Goal: Information Seeking & Learning: Find specific fact

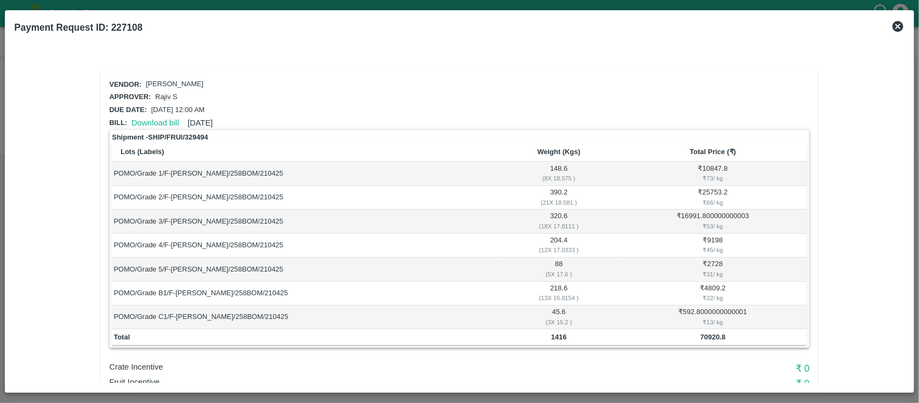
click at [897, 27] on icon at bounding box center [898, 26] width 11 height 11
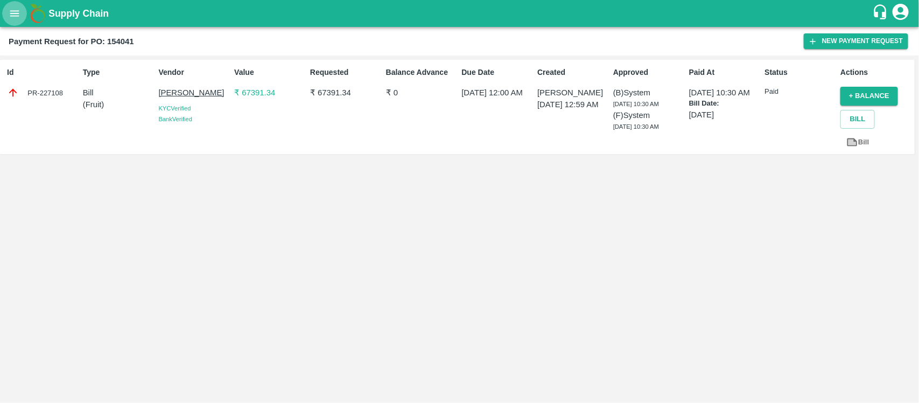
click at [9, 9] on icon "open drawer" at bounding box center [15, 14] width 12 height 12
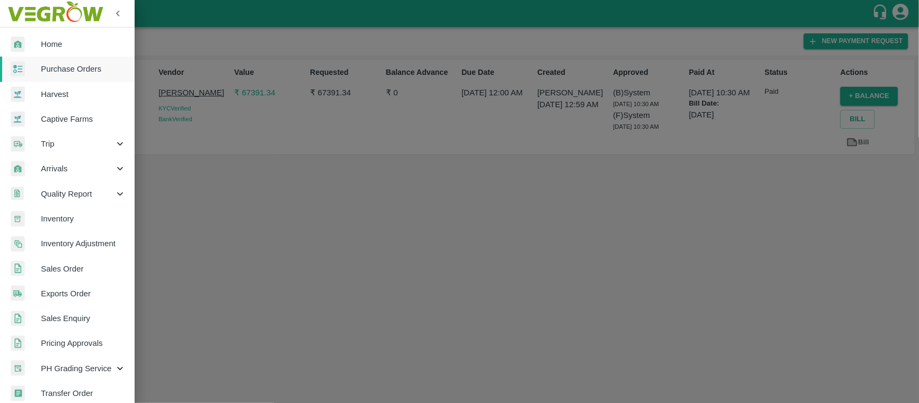
click at [61, 75] on link "Purchase Orders" at bounding box center [67, 69] width 135 height 25
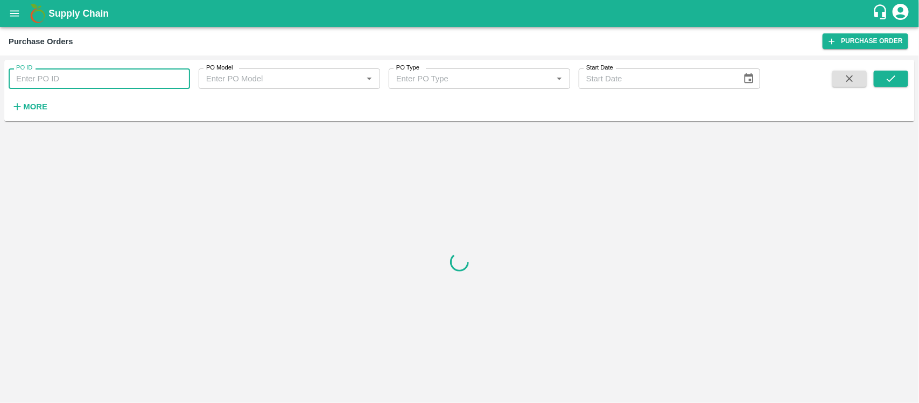
click at [132, 79] on input "PO ID" at bounding box center [99, 78] width 181 height 20
paste input "164773"
type input "164773"
click at [894, 77] on icon "submit" at bounding box center [891, 78] width 9 height 6
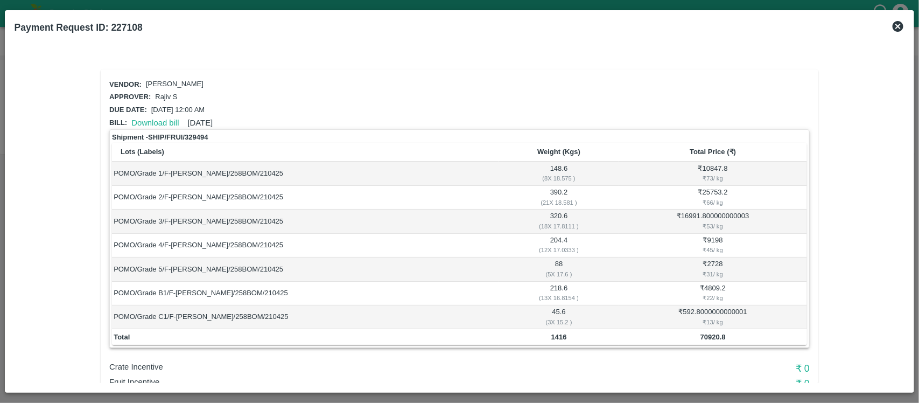
click at [898, 25] on icon at bounding box center [898, 26] width 13 height 13
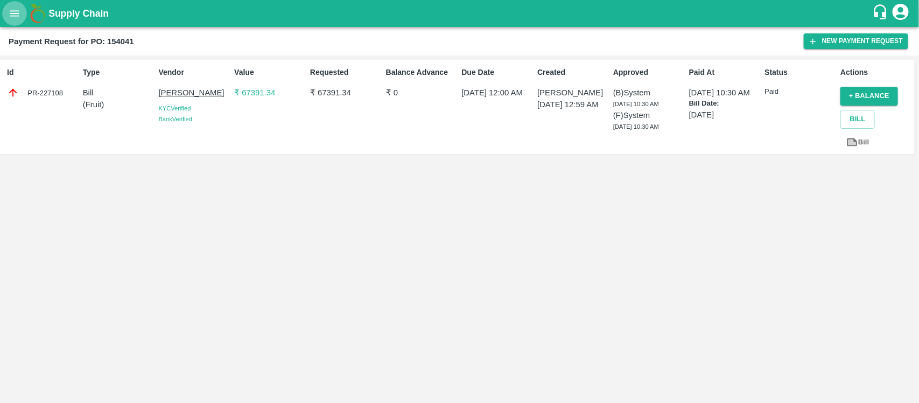
click at [12, 14] on icon "open drawer" at bounding box center [15, 14] width 12 height 12
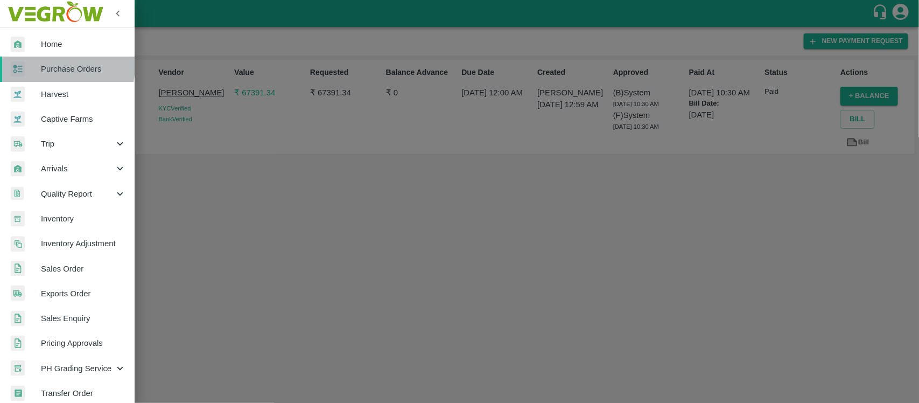
click at [57, 66] on span "Purchase Orders" at bounding box center [83, 69] width 85 height 12
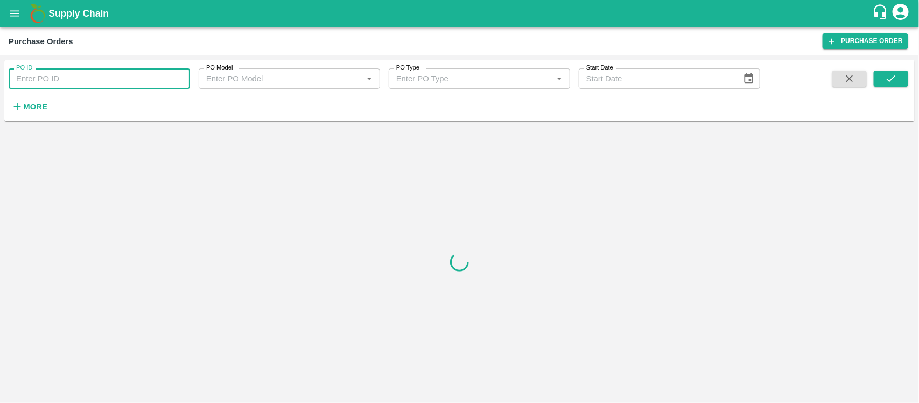
click at [65, 69] on input "PO ID" at bounding box center [99, 78] width 181 height 20
paste input "164773"
type input "164773"
click at [897, 76] on icon "submit" at bounding box center [891, 79] width 12 height 12
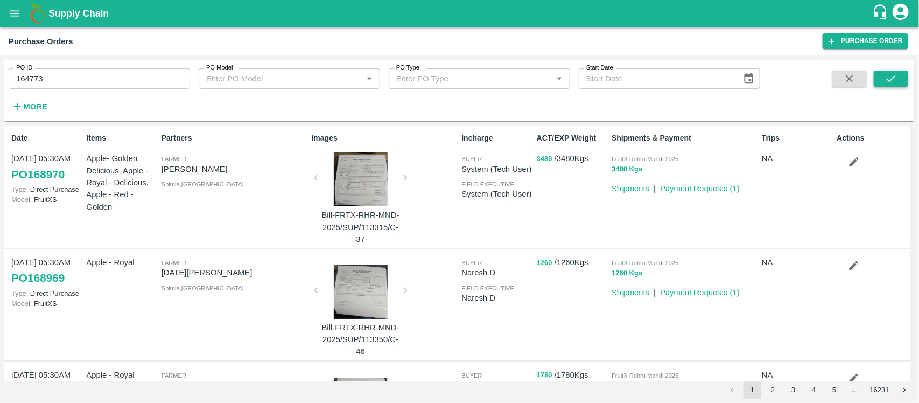
click at [902, 76] on button "submit" at bounding box center [891, 79] width 34 height 16
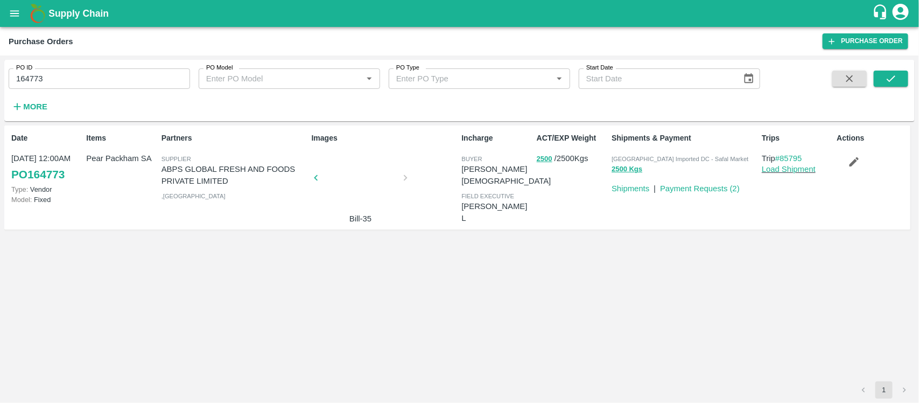
click at [115, 160] on p "Pear Packham SA" at bounding box center [121, 158] width 71 height 12
copy p "Pear Packham SA"
click at [131, 81] on input "164773" at bounding box center [99, 78] width 181 height 20
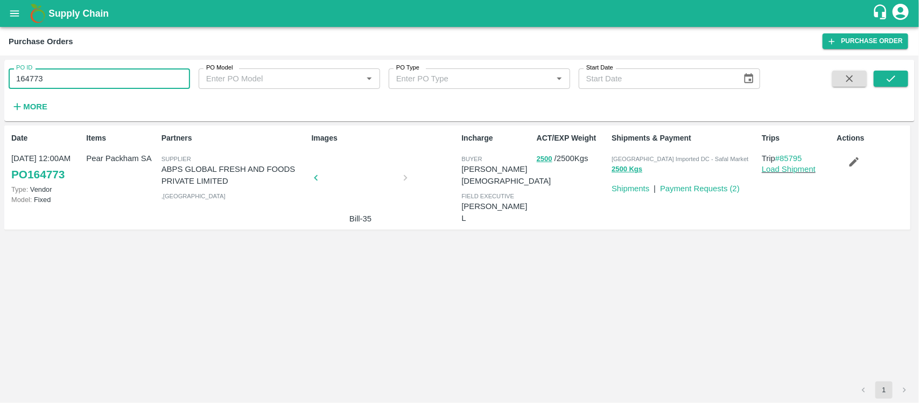
click at [131, 81] on input "164773" at bounding box center [99, 78] width 181 height 20
paste input "text"
click at [898, 78] on button "submit" at bounding box center [891, 79] width 34 height 16
click at [90, 82] on input "162988" at bounding box center [99, 78] width 181 height 20
click at [102, 79] on input "162988" at bounding box center [99, 78] width 181 height 20
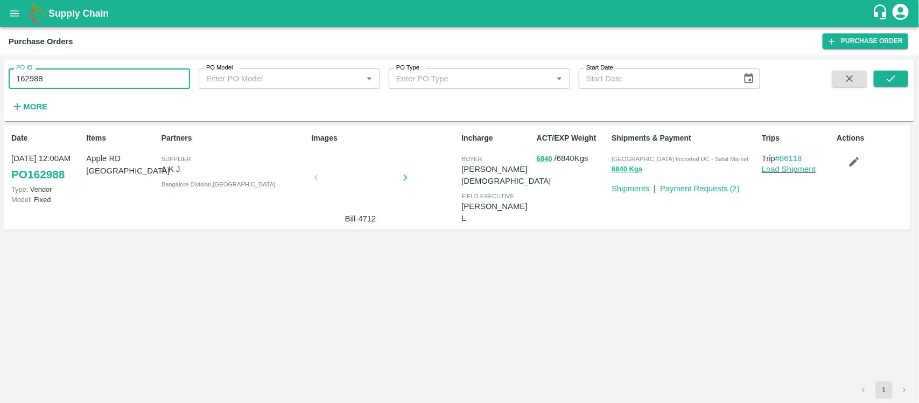
click at [102, 79] on input "162988" at bounding box center [99, 78] width 181 height 20
paste input "text"
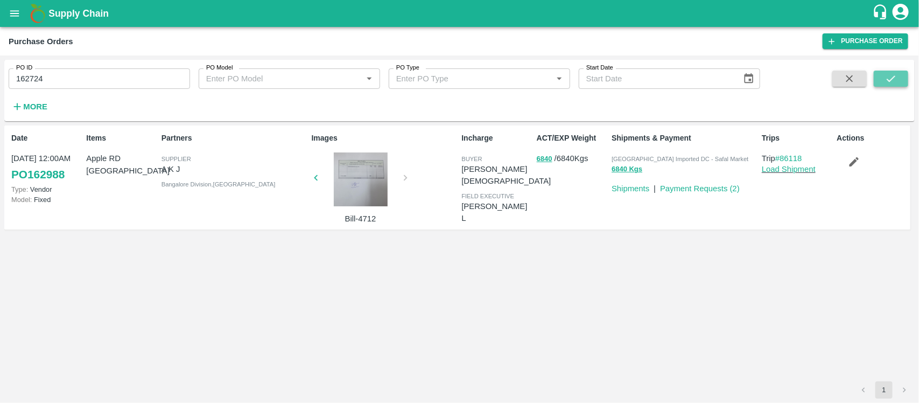
click at [895, 74] on icon "submit" at bounding box center [891, 79] width 12 height 12
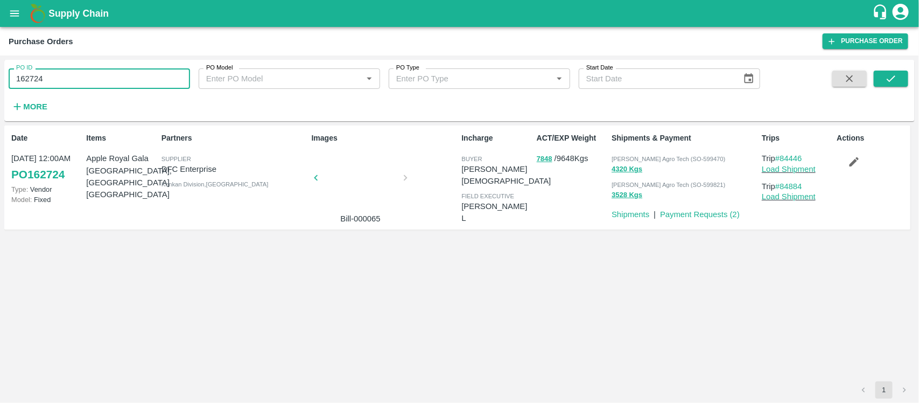
click at [124, 82] on input "162724" at bounding box center [99, 78] width 181 height 20
click at [85, 158] on div "Items Apple Royal Gala NZ, Apple RD USA" at bounding box center [119, 177] width 75 height 99
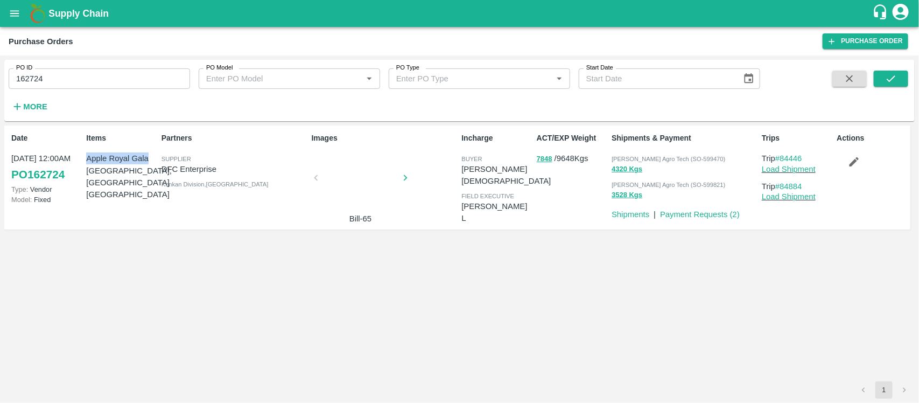
drag, startPoint x: 86, startPoint y: 159, endPoint x: 151, endPoint y: 158, distance: 65.2
click at [151, 158] on p "Apple Royal Gala NZ, Apple RD USA" at bounding box center [121, 176] width 71 height 48
copy p "Apple Royal Gala"
click at [83, 155] on div "Items Apple Royal Gala NZ, Apple RD USA" at bounding box center [119, 177] width 75 height 99
drag, startPoint x: 86, startPoint y: 156, endPoint x: 100, endPoint y: 173, distance: 21.4
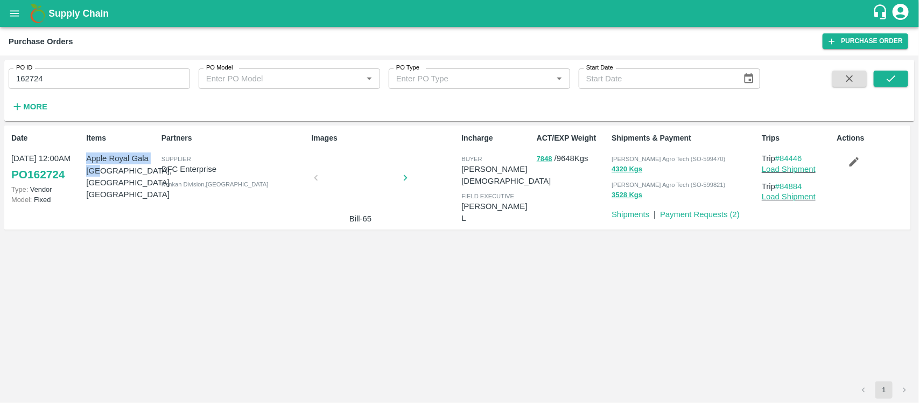
click at [100, 173] on p "Apple Royal Gala NZ, Apple RD USA" at bounding box center [121, 176] width 71 height 48
copy p "Apple Royal Gala NZ,"
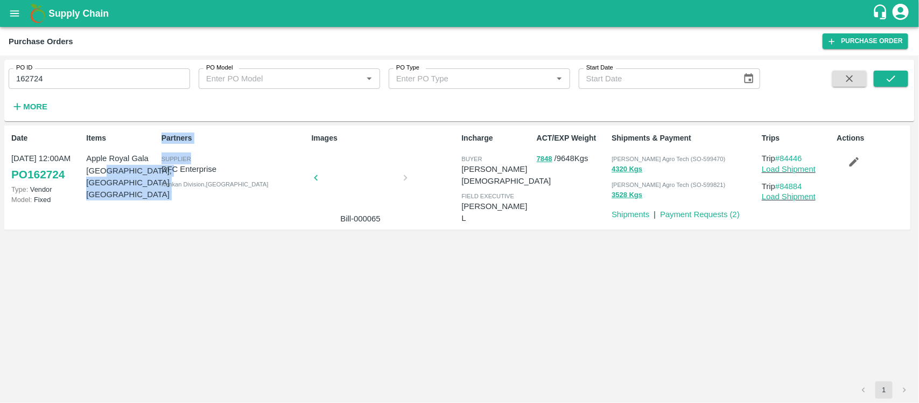
drag, startPoint x: 101, startPoint y: 171, endPoint x: 157, endPoint y: 173, distance: 56.1
click at [157, 173] on div "Date 07 Jul, 12:00AM PO 162724 Type: Vendor Model: Fixed Items Apple Royal Gala…" at bounding box center [457, 177] width 906 height 104
click at [128, 170] on p "Apple Royal Gala NZ, Apple RD USA" at bounding box center [121, 176] width 71 height 48
drag, startPoint x: 100, startPoint y: 171, endPoint x: 155, endPoint y: 174, distance: 55.0
click at [155, 174] on p "Apple Royal Gala NZ, Apple RD USA" at bounding box center [121, 176] width 71 height 48
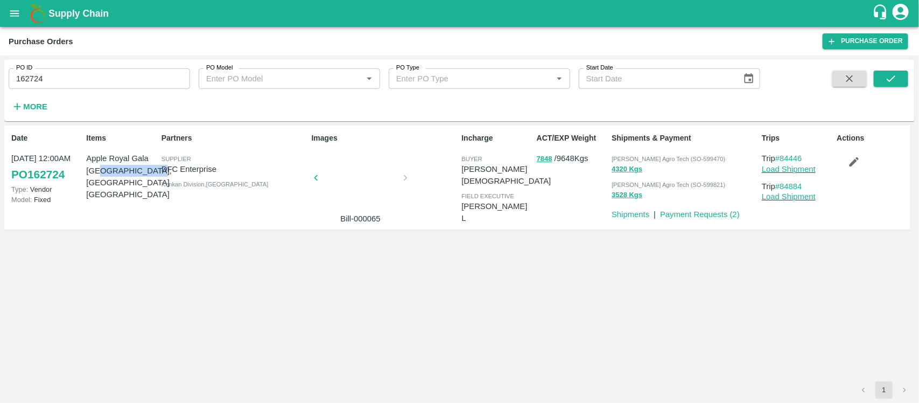
copy p "Apple RD USA"
click at [547, 174] on div "ACT/EXP Weight 7848 / 9648 Kgs" at bounding box center [570, 177] width 75 height 99
click at [548, 177] on div "ACT/EXP Weight 7848 / 9648 Kgs" at bounding box center [570, 177] width 75 height 99
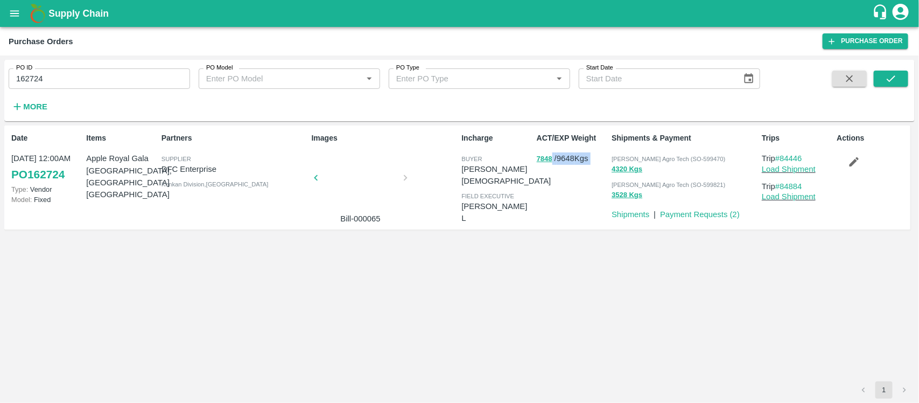
click at [548, 177] on div "ACT/EXP Weight 7848 / 9648 Kgs" at bounding box center [570, 177] width 75 height 99
click at [544, 176] on div "ACT/EXP Weight 7848 / 9648 Kgs" at bounding box center [570, 177] width 75 height 99
click at [539, 176] on div "ACT/EXP Weight 7848 / 9648 Kgs" at bounding box center [570, 177] width 75 height 99
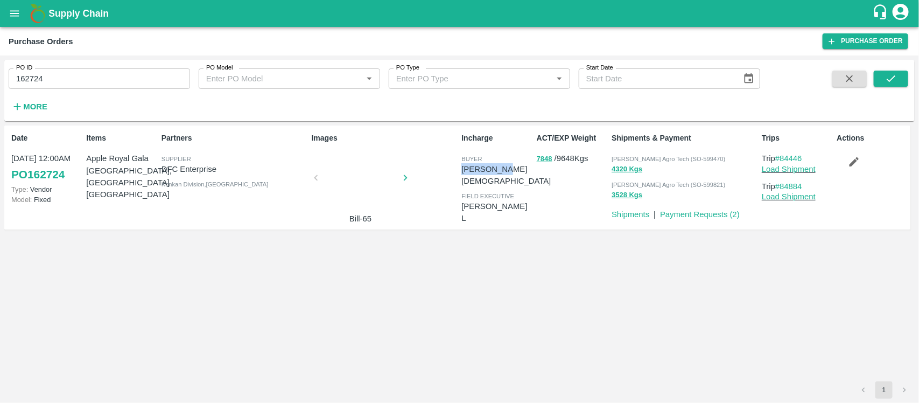
drag, startPoint x: 524, startPoint y: 157, endPoint x: 530, endPoint y: 163, distance: 8.8
click at [530, 163] on div "buyer Neeti Jain" at bounding box center [497, 169] width 71 height 34
click at [530, 163] on p "[PERSON_NAME][DEMOGRAPHIC_DATA]" at bounding box center [506, 175] width 89 height 24
click at [87, 73] on input "162724" at bounding box center [99, 78] width 181 height 20
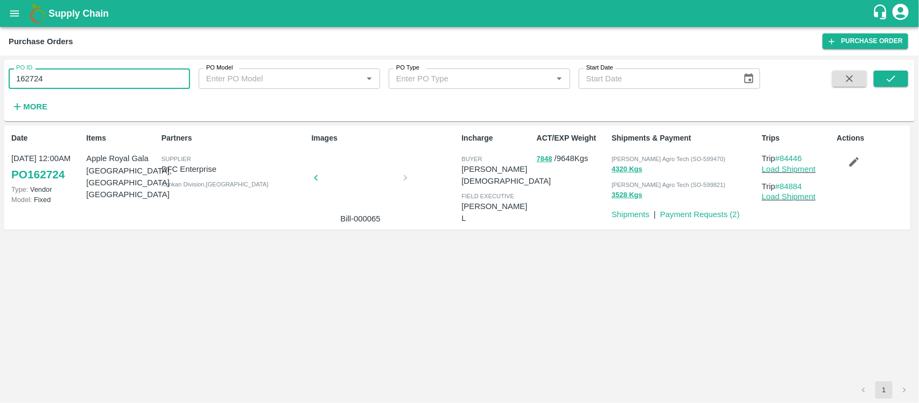
click at [87, 73] on input "162724" at bounding box center [99, 78] width 181 height 20
paste input "text"
click at [903, 79] on button "submit" at bounding box center [891, 79] width 34 height 16
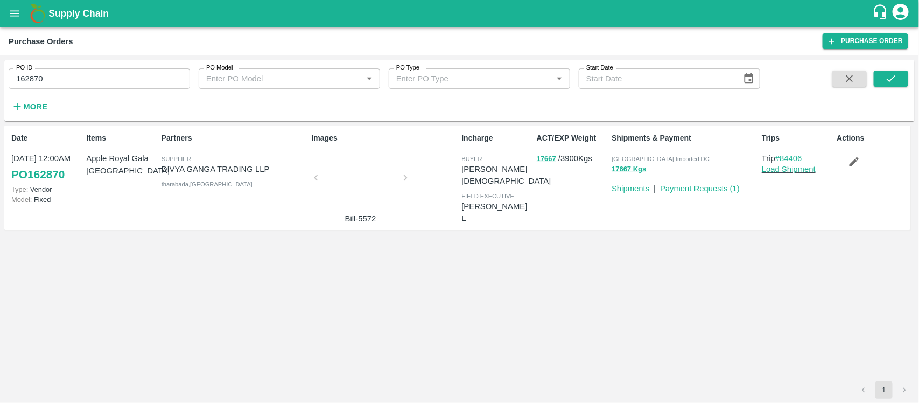
click at [650, 159] on span "[GEOGRAPHIC_DATA] Imported DC" at bounding box center [661, 159] width 98 height 6
copy p "Mumbai Imported DC 17667 Kgs"
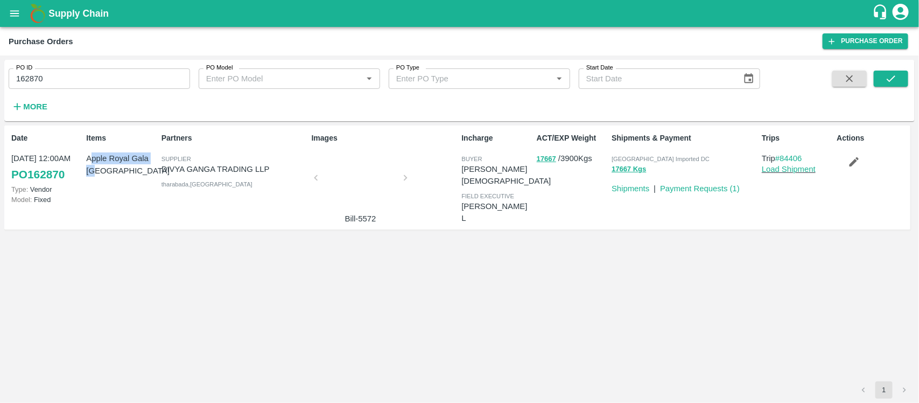
drag, startPoint x: 90, startPoint y: 158, endPoint x: 139, endPoint y: 169, distance: 50.2
click at [139, 169] on p "Apple Royal Gala NZ" at bounding box center [121, 164] width 71 height 24
drag, startPoint x: 85, startPoint y: 159, endPoint x: 127, endPoint y: 176, distance: 45.2
click at [127, 176] on div "Items Apple Royal Gala NZ" at bounding box center [119, 177] width 75 height 99
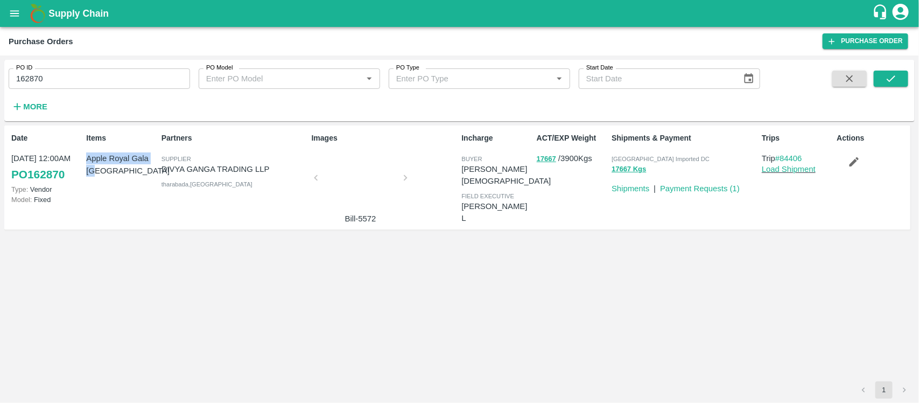
copy p "Apple Royal Gala NZ"
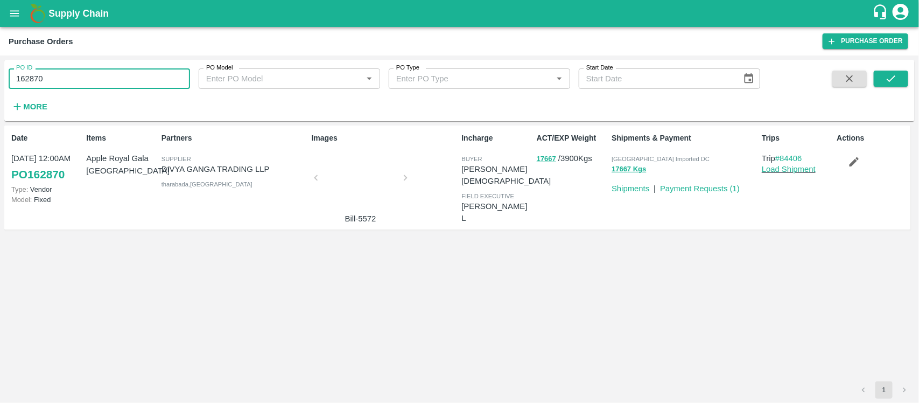
click at [122, 74] on input "162870" at bounding box center [99, 78] width 181 height 20
paste input "text"
type input "162232"
click at [892, 77] on icon "submit" at bounding box center [891, 79] width 12 height 12
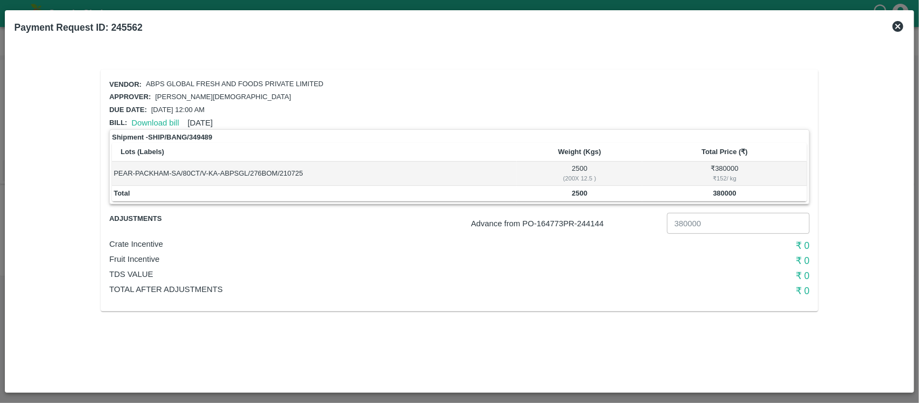
click at [581, 163] on td "2500 ( 200 X 12.5 )" at bounding box center [579, 174] width 125 height 24
copy td "2500"
click at [723, 177] on div "₹ 152 / kg" at bounding box center [725, 178] width 161 height 10
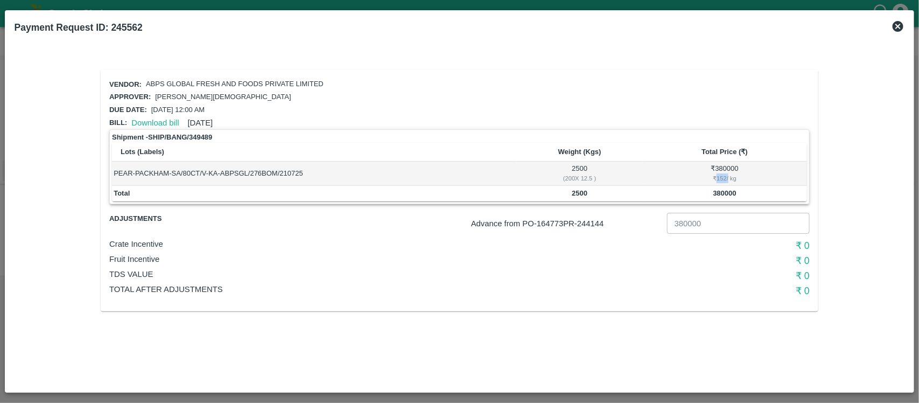
copy div "152"
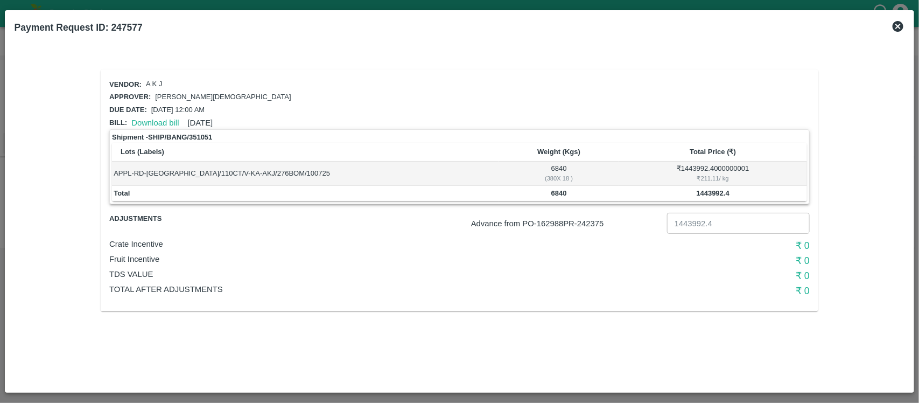
click at [556, 192] on b "6840" at bounding box center [560, 193] width 16 height 8
copy b "6840"
click at [711, 173] on div "₹ 211.11 / kg" at bounding box center [713, 178] width 185 height 10
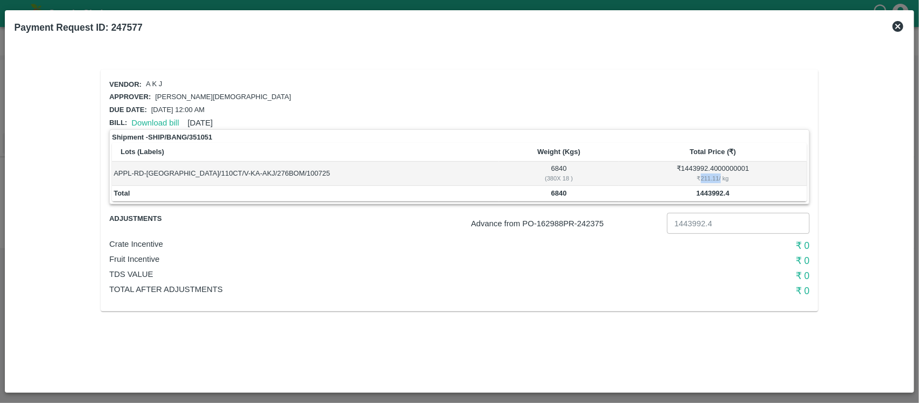
copy div "211.11"
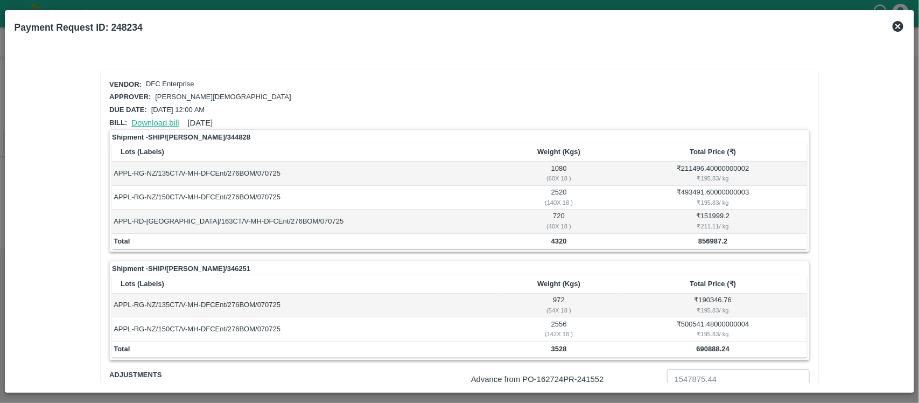
click at [144, 119] on link "Download bill" at bounding box center [154, 122] width 47 height 9
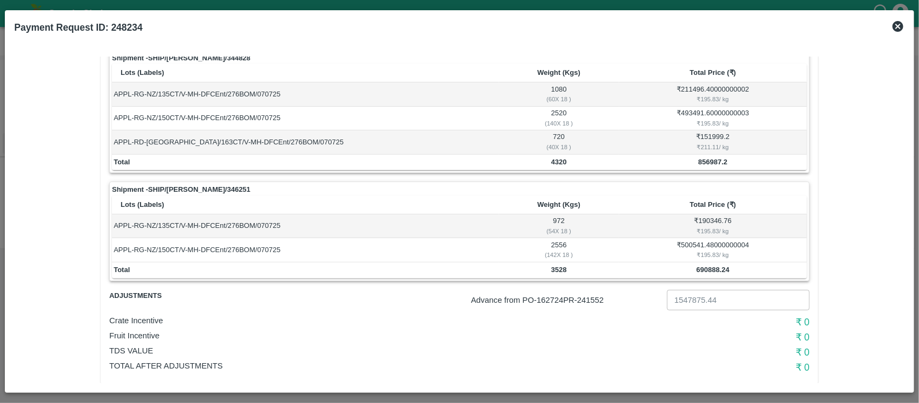
scroll to position [79, 0]
drag, startPoint x: 116, startPoint y: 140, endPoint x: 165, endPoint y: 146, distance: 48.8
click at [165, 146] on td "APPL-RD-USA/163CT/V-MH-DFCEnt/276BOM/070725" at bounding box center [305, 143] width 387 height 24
click at [115, 142] on td "APPL-RD-USA/163CT/V-MH-DFCEnt/276BOM/070725" at bounding box center [305, 143] width 387 height 24
click at [113, 139] on td "APPL-RD-USA/163CT/V-MH-DFCEnt/276BOM/070725" at bounding box center [305, 143] width 387 height 24
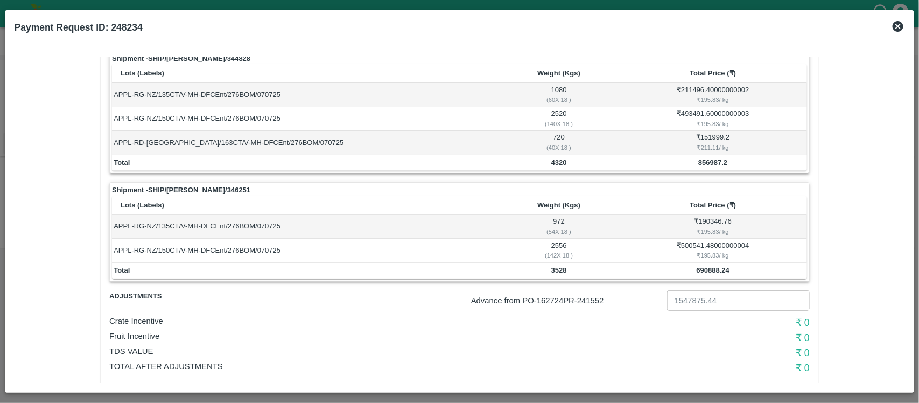
click at [115, 139] on td "APPL-RD-USA/163CT/V-MH-DFCEnt/276BOM/070725" at bounding box center [305, 143] width 387 height 24
click at [114, 139] on td "APPL-RD-USA/163CT/V-MH-DFCEnt/276BOM/070725" at bounding box center [305, 143] width 387 height 24
drag, startPoint x: 114, startPoint y: 139, endPoint x: 154, endPoint y: 138, distance: 40.4
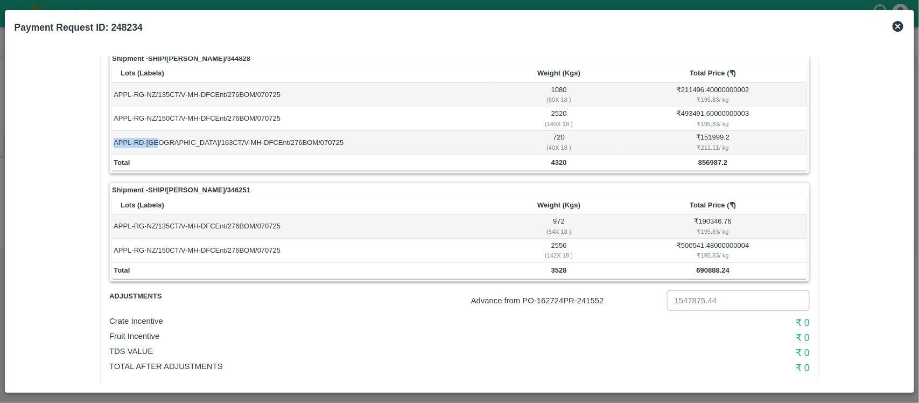
click at [154, 138] on td "APPL-RD-USA/163CT/V-MH-DFCEnt/276BOM/070725" at bounding box center [305, 143] width 387 height 24
copy td "APPL-RD-USA"
click at [559, 135] on td "720 ( 40 X 18 )" at bounding box center [559, 143] width 120 height 24
copy td "720"
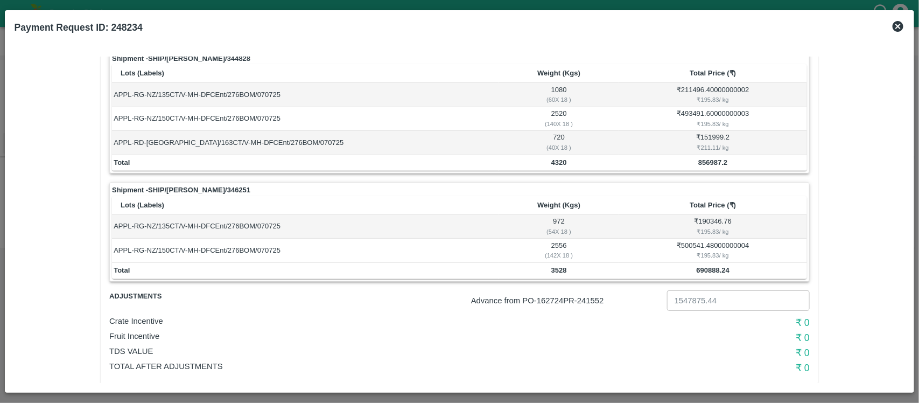
click at [707, 143] on div "₹ 211.11 / kg" at bounding box center [713, 148] width 185 height 10
copy div "211.11"
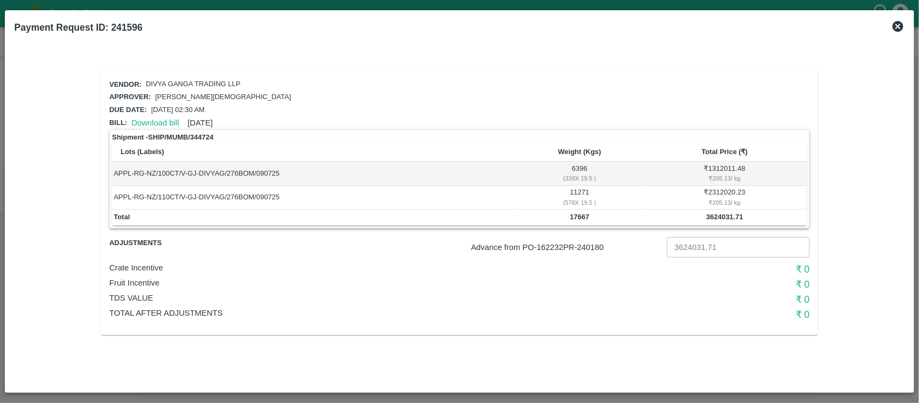
click at [581, 213] on b "17667" at bounding box center [579, 217] width 19 height 8
copy b "17667"
click at [723, 199] on div "₹ 205.13 / kg" at bounding box center [725, 203] width 161 height 10
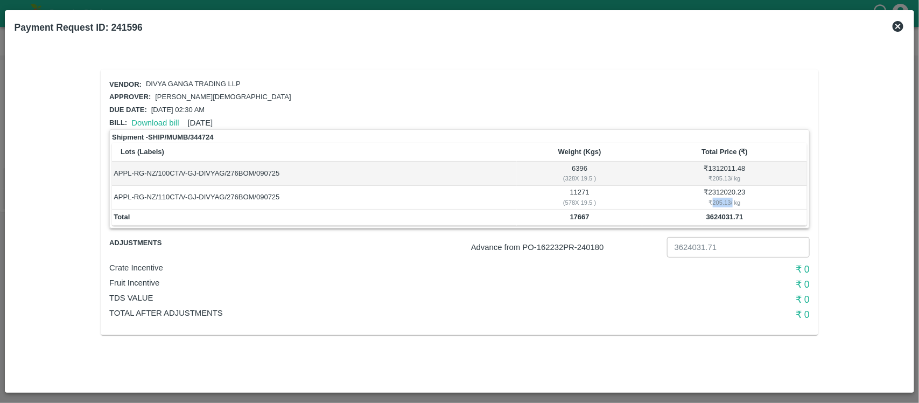
copy div "205.13"
click at [721, 214] on b "1080009.45" at bounding box center [725, 217] width 37 height 8
copy b "1080009.45"
click at [575, 217] on b "5265" at bounding box center [580, 217] width 16 height 8
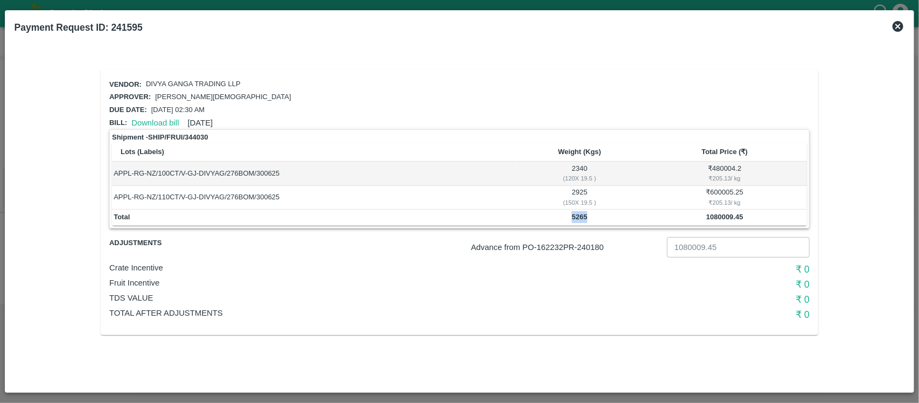
click at [575, 217] on b "5265" at bounding box center [580, 217] width 16 height 8
copy b "5265"
